Goal: Use online tool/utility: Utilize a website feature to perform a specific function

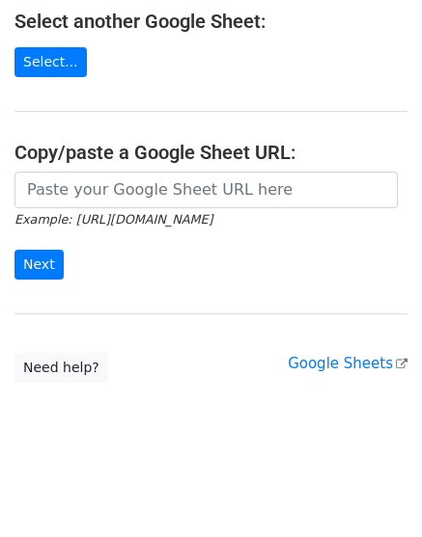
scroll to position [376, 0]
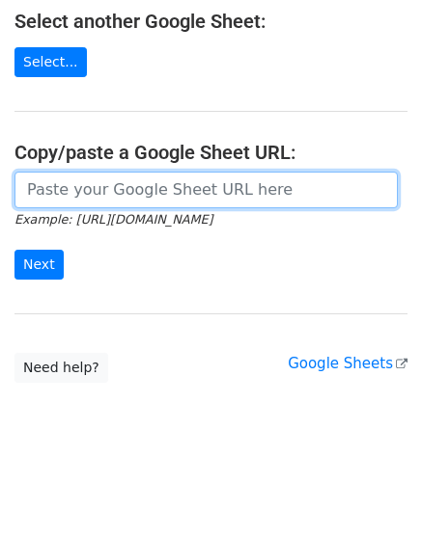
drag, startPoint x: 151, startPoint y: 171, endPoint x: 120, endPoint y: 191, distance: 37.7
click at [151, 172] on input "url" at bounding box center [205, 190] width 383 height 37
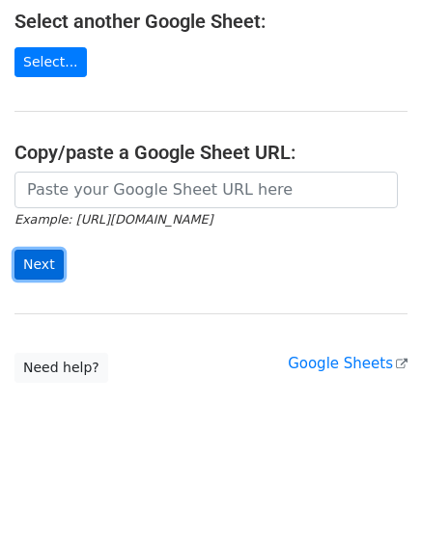
click at [53, 250] on input "Next" at bounding box center [38, 265] width 49 height 30
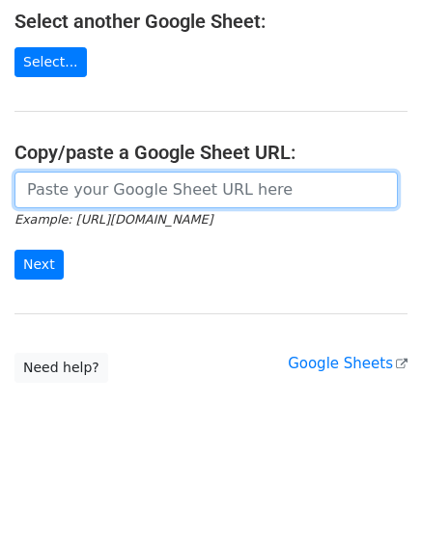
paste input "https://docs.google.com/spreadsheets/d/1f88glIClW8ZCkj1i6eUqRMk22A57b6CJUtspLk4…"
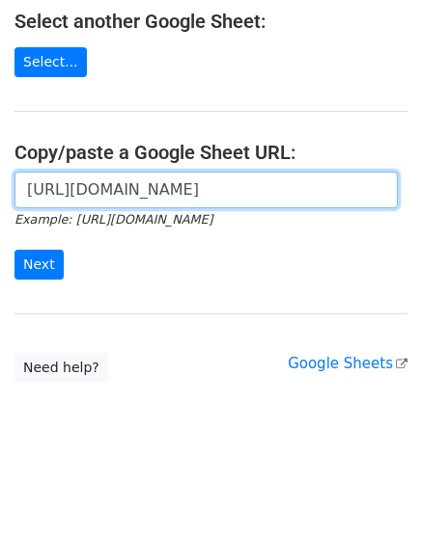
scroll to position [0, 402]
type input "https://docs.google.com/spreadsheets/d/1f88glIClW8ZCkj1i6eUqRMk22A57b6CJUtspLk4…"
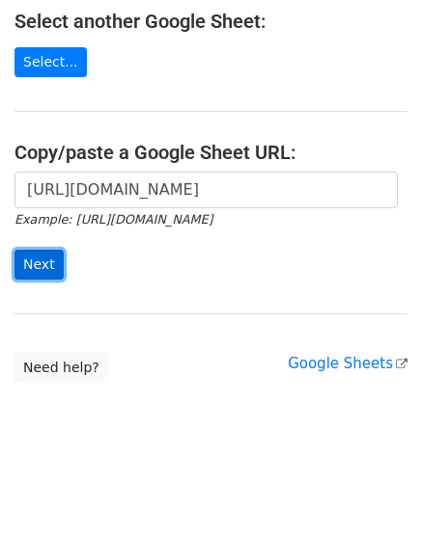
click at [53, 250] on input "Next" at bounding box center [38, 265] width 49 height 30
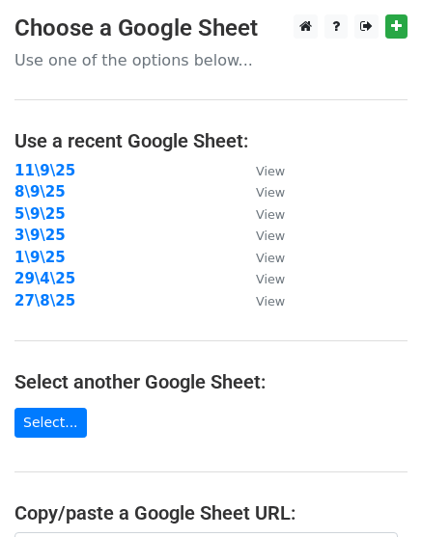
scroll to position [361, 0]
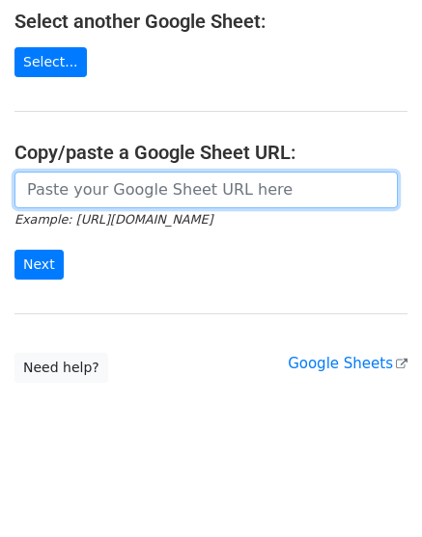
click at [148, 204] on input "url" at bounding box center [205, 190] width 383 height 37
paste input "Greetings. [PERSON_NAME] I hope you’re doing well! My name is [PERSON_NAME], We…"
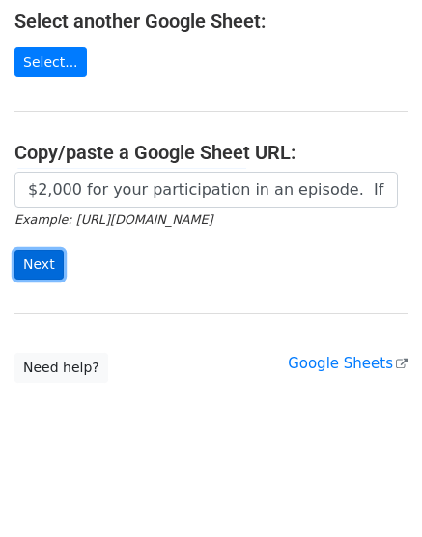
click at [37, 270] on input "Next" at bounding box center [38, 265] width 49 height 30
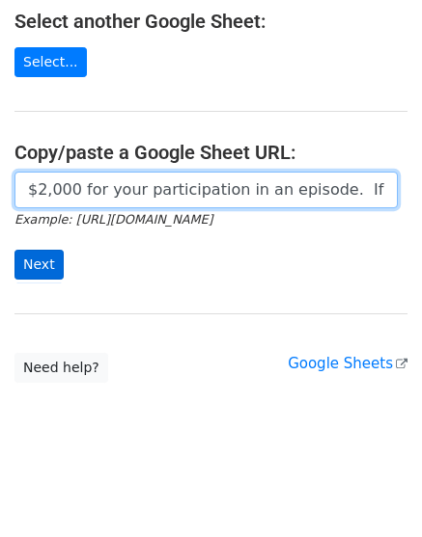
scroll to position [0, 6215]
click at [96, 196] on input "Greetings. Jorge Zarif I hope you’re doing well! My name is Adam Rayan, We’re e…" at bounding box center [205, 190] width 383 height 37
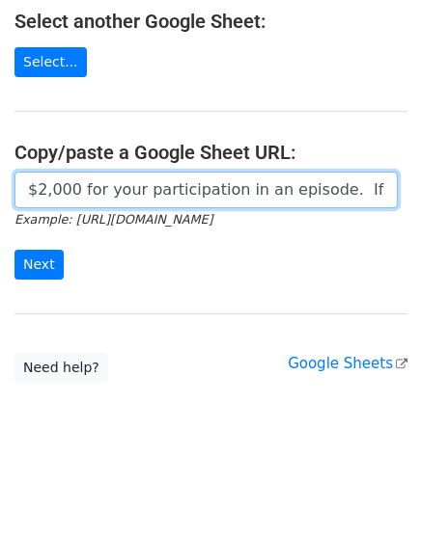
scroll to position [0, 0]
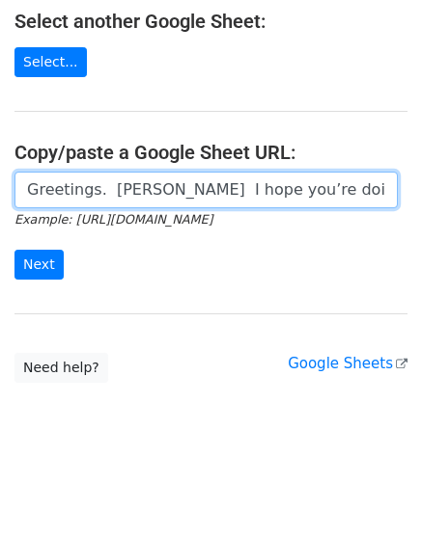
click at [143, 190] on input "Greetings. Jorge Zarif I hope you’re doing well! My name is Adam Rayan, We’re e…" at bounding box center [205, 190] width 383 height 37
paste input "https://docs.google.com/spreadsheets/d/1f88glIClW8ZCkj1i6eUqRMk22A57b6CJUtspLk4…"
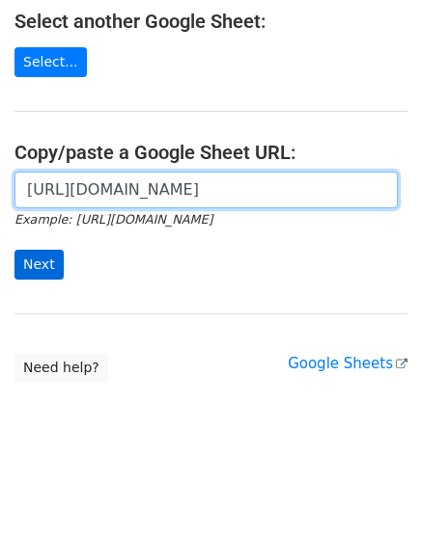
scroll to position [0, 402]
type input "https://docs.google.com/spreadsheets/d/1f88glIClW8ZCkj1i6eUqRMk22A57b6CJUtspLk4…"
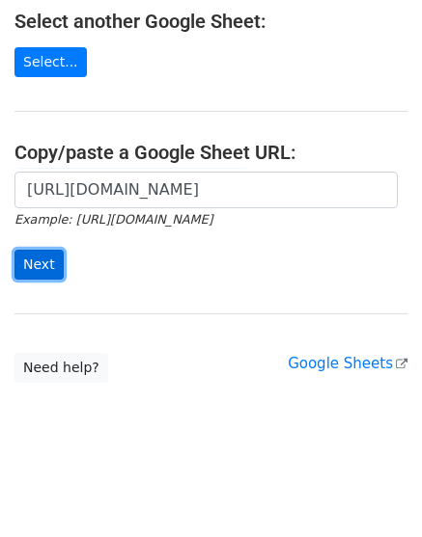
click at [32, 256] on input "Next" at bounding box center [38, 265] width 49 height 30
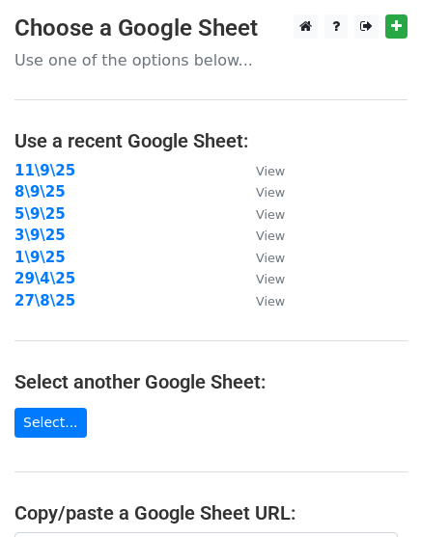
scroll to position [361, 0]
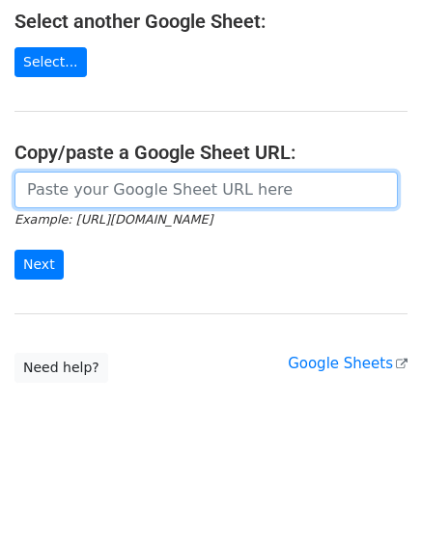
click at [137, 187] on input "url" at bounding box center [205, 190] width 383 height 37
paste input "[URL][DOMAIN_NAME]"
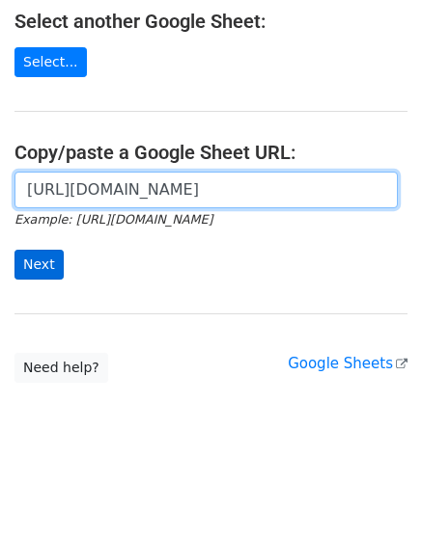
scroll to position [0, 402]
type input "[URL][DOMAIN_NAME]"
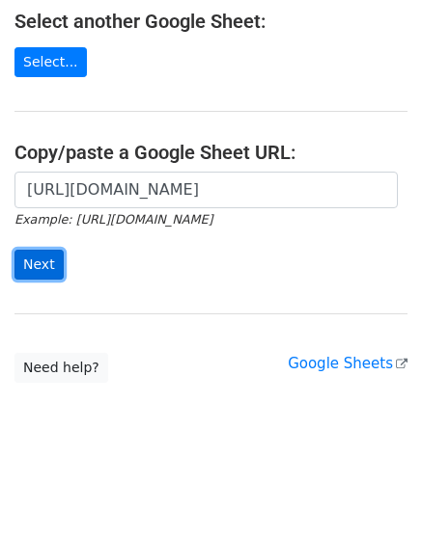
scroll to position [0, 0]
click at [50, 257] on input "Next" at bounding box center [38, 265] width 49 height 30
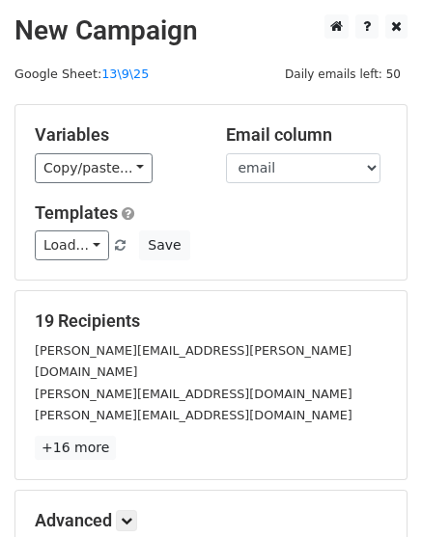
click at [112, 185] on div "Variables Copy/paste... {{email}} {{name}} Email column email name Templates Lo…" at bounding box center [210, 192] width 391 height 175
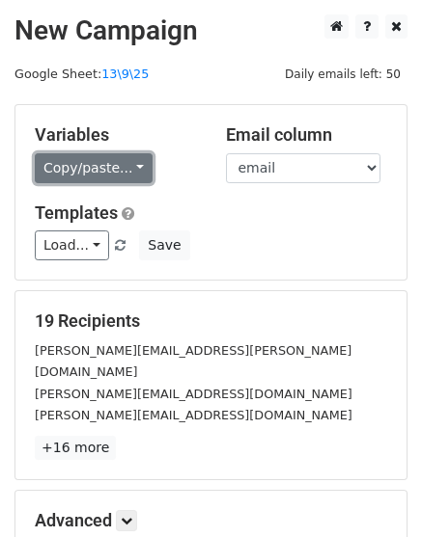
click at [104, 175] on link "Copy/paste..." at bounding box center [94, 168] width 118 height 30
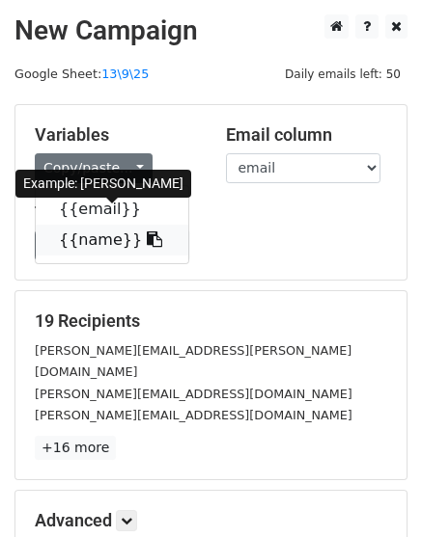
click at [99, 237] on link "{{name}}" at bounding box center [112, 240] width 152 height 31
